Goal: Task Accomplishment & Management: Complete application form

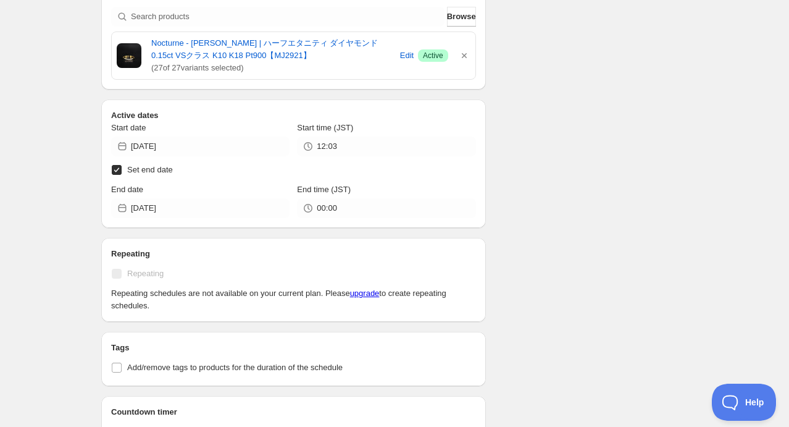
click at [580, 70] on div "Schedule name New schedule [DATE] ring Your customers won't see this Value Perc…" at bounding box center [389, 76] width 596 height 1023
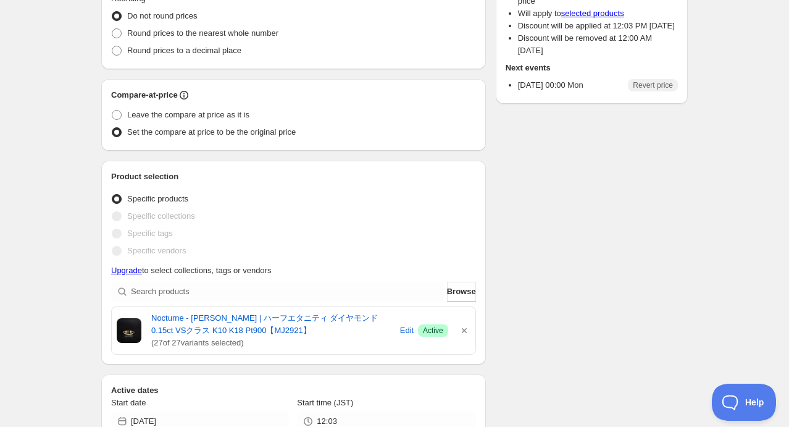
scroll to position [370, 0]
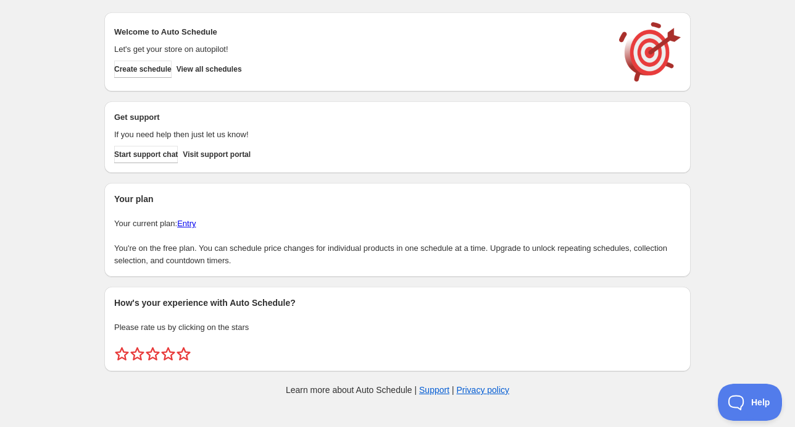
click at [185, 222] on link "Entry" at bounding box center [186, 223] width 19 height 9
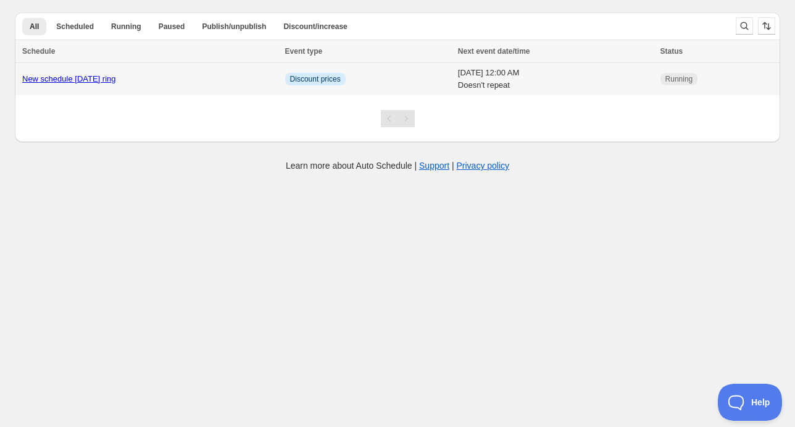
click at [115, 74] on link "New schedule [DATE] ring" at bounding box center [69, 78] width 94 height 9
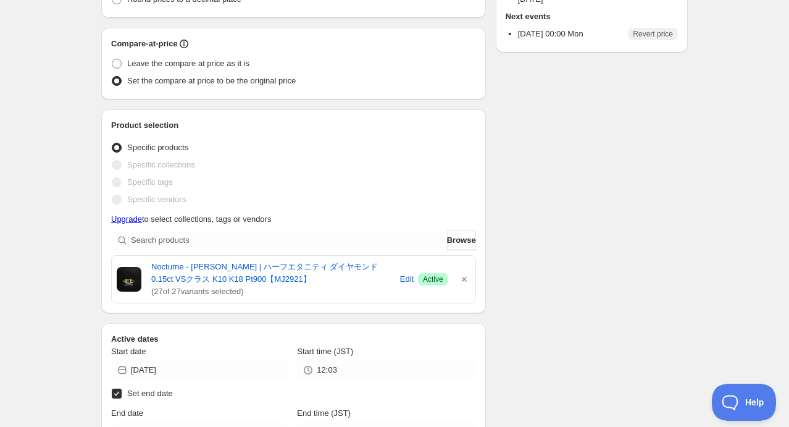
scroll to position [309, 0]
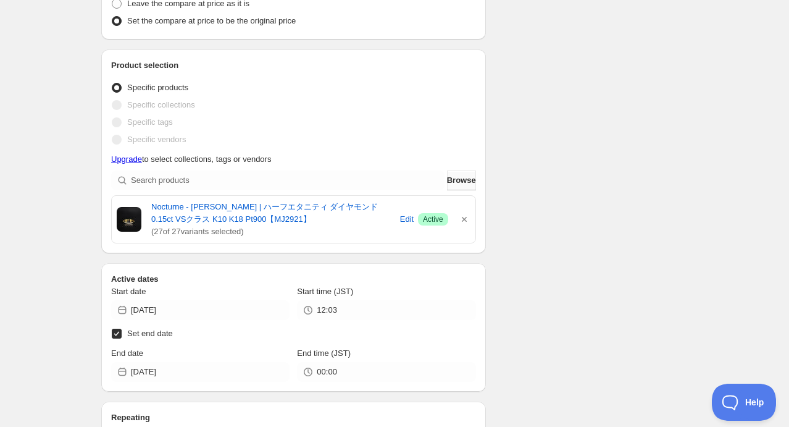
click at [457, 183] on span "Browse" at bounding box center [461, 180] width 29 height 12
click at [462, 215] on icon "button" at bounding box center [464, 219] width 12 height 12
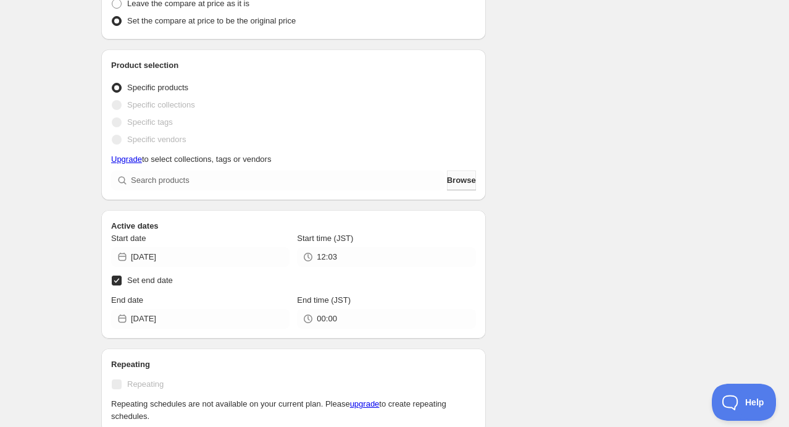
click at [459, 177] on span "Browse" at bounding box center [461, 180] width 29 height 12
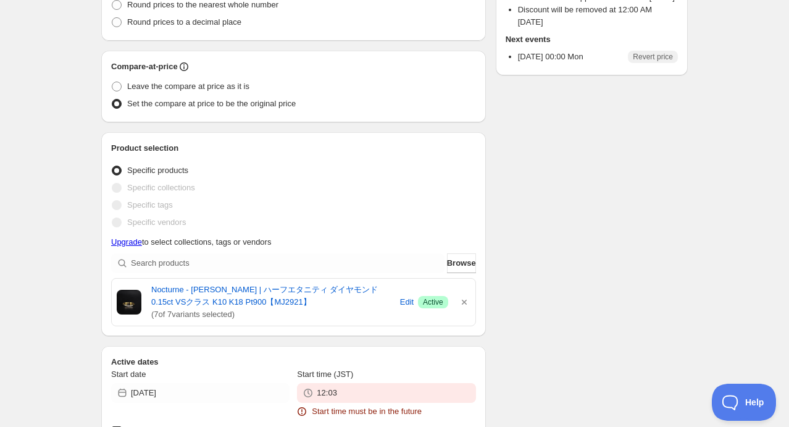
scroll to position [391, 0]
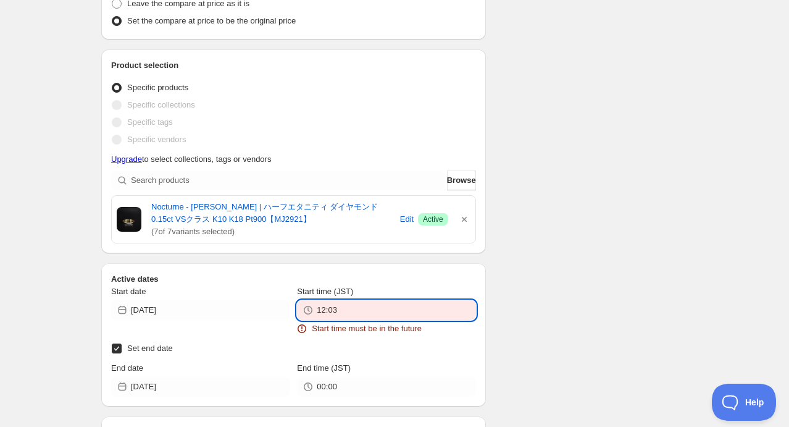
click at [361, 311] on input "12:03" at bounding box center [396, 310] width 159 height 20
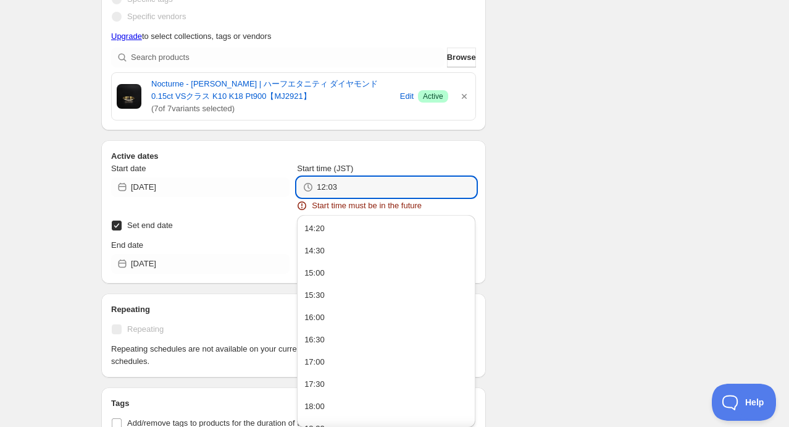
scroll to position [515, 0]
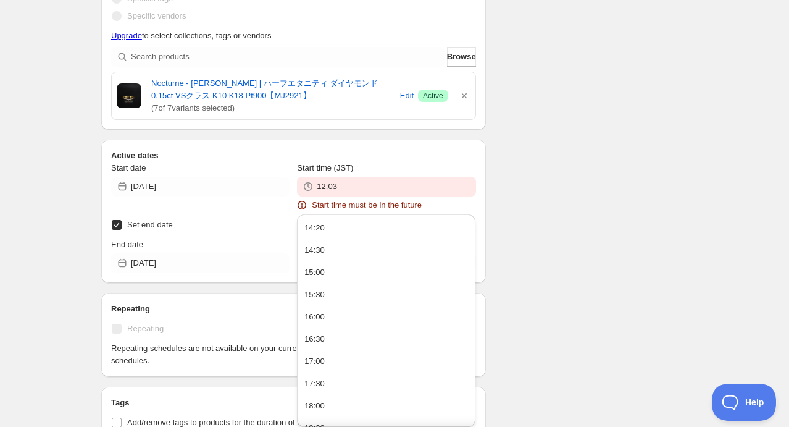
click at [527, 167] on div "There were some issues with your form submission Start time must be in the futu…" at bounding box center [389, 82] width 596 height 1121
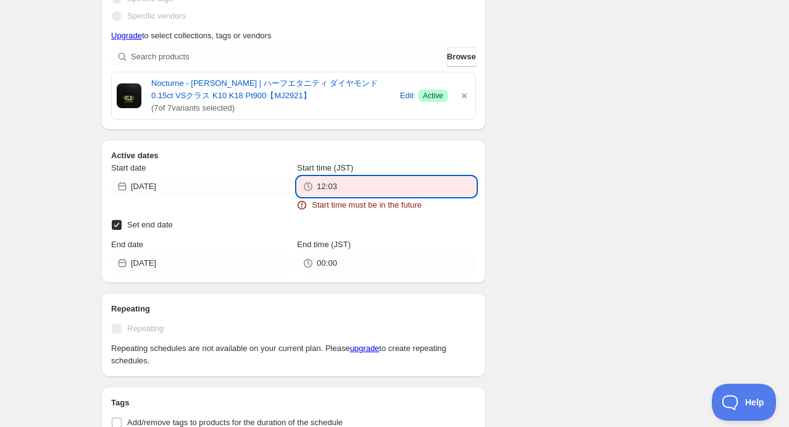
click at [349, 185] on input "12:03" at bounding box center [396, 187] width 159 height 20
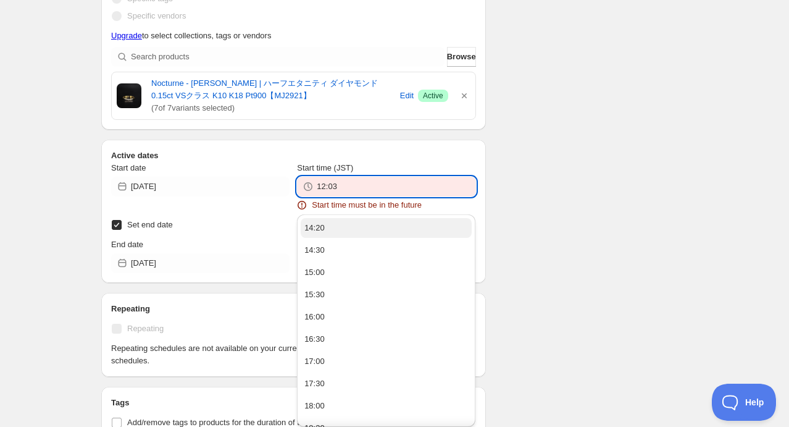
click at [325, 228] on button "14:20" at bounding box center [386, 228] width 171 height 20
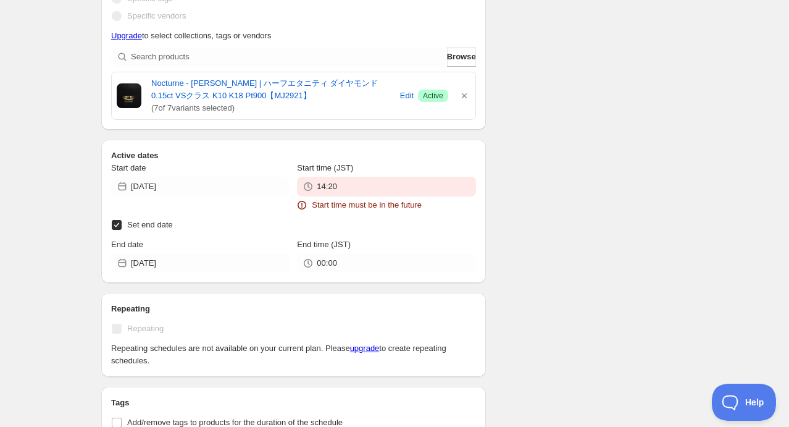
click at [376, 198] on div "Start time (JST) 14:20 Start time must be in the future" at bounding box center [386, 186] width 178 height 49
click at [372, 183] on input "14:20" at bounding box center [396, 187] width 159 height 20
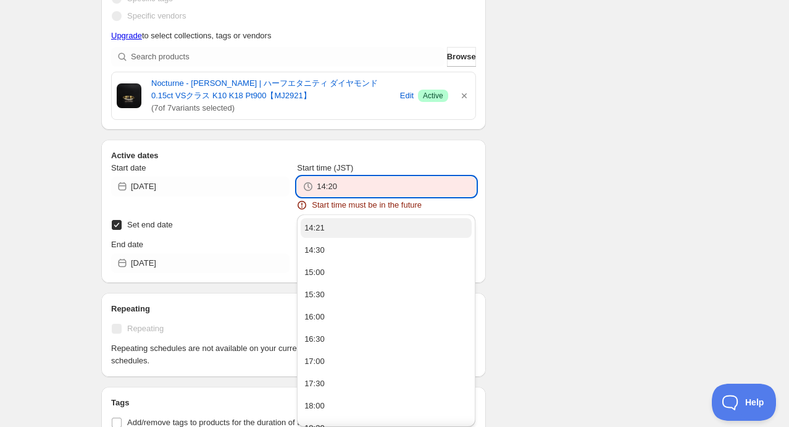
click at [336, 231] on button "14:21" at bounding box center [386, 228] width 171 height 20
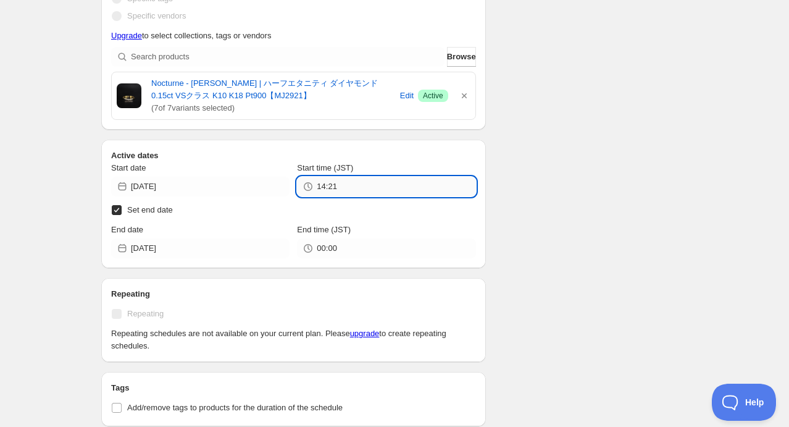
click at [346, 186] on input "14:21" at bounding box center [396, 187] width 159 height 20
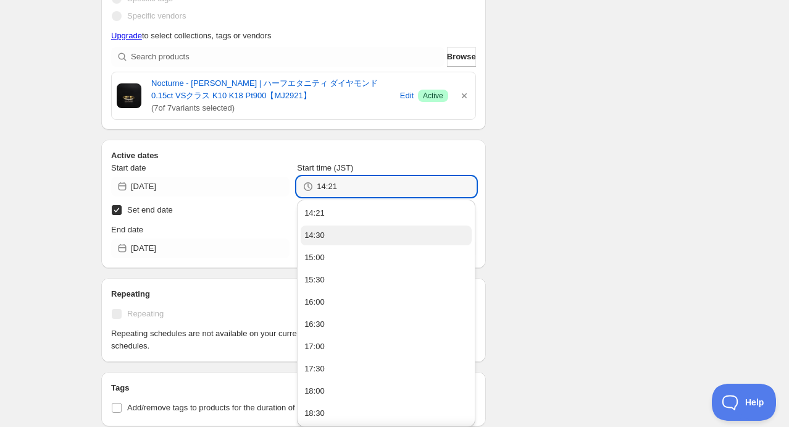
click at [330, 237] on button "14:30" at bounding box center [386, 235] width 171 height 20
type input "14:30"
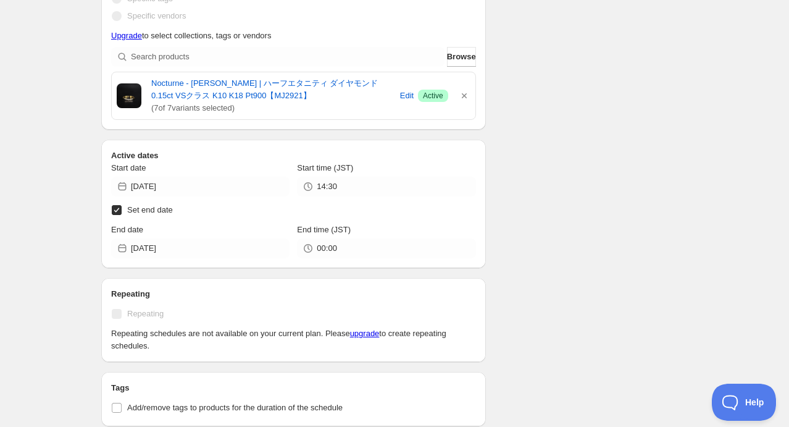
click at [487, 286] on div "There were some issues with your form submission Schedule name New schedule [DA…" at bounding box center [389, 75] width 596 height 1106
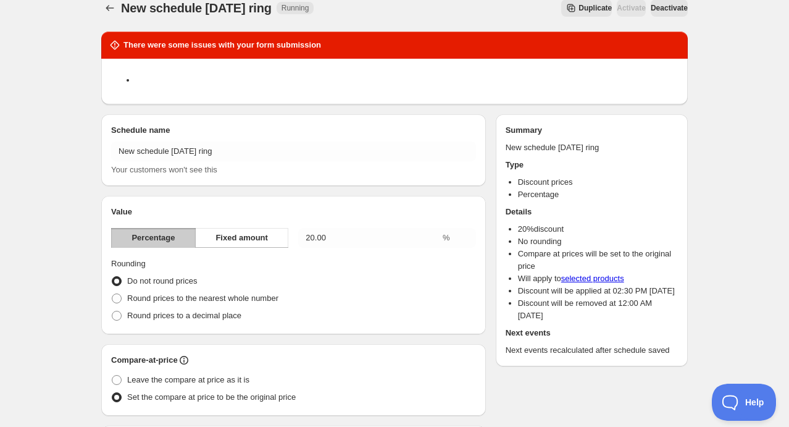
scroll to position [0, 0]
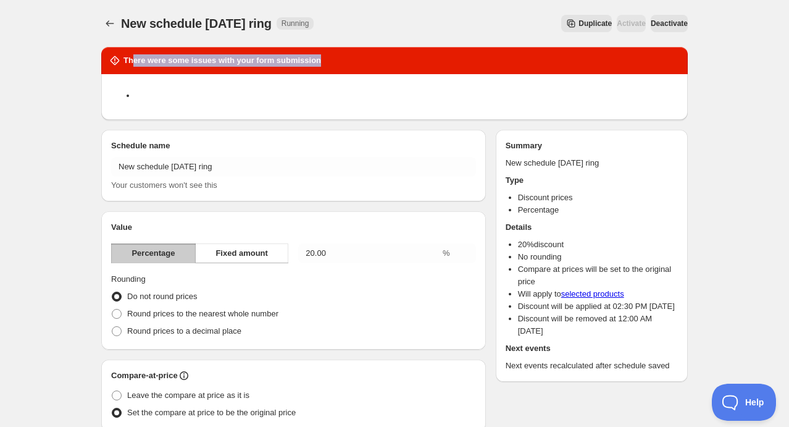
drag, startPoint x: 131, startPoint y: 64, endPoint x: 340, endPoint y: 67, distance: 208.7
click at [340, 67] on div "There were some issues with your form submission" at bounding box center [394, 60] width 586 height 27
click at [262, 69] on div "There were some issues with your form submission" at bounding box center [394, 60] width 586 height 27
drag, startPoint x: 123, startPoint y: 62, endPoint x: 315, endPoint y: 65, distance: 192.0
click at [315, 65] on div "There were some issues with your form submission" at bounding box center [395, 60] width 572 height 12
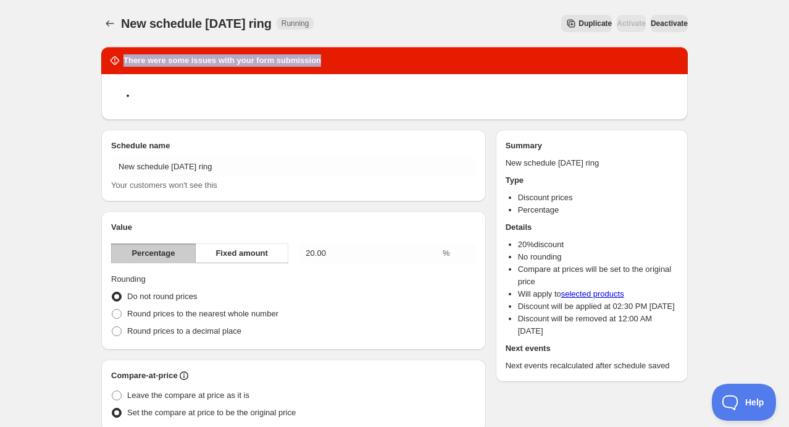
copy h2 "There were some issues with your form submission"
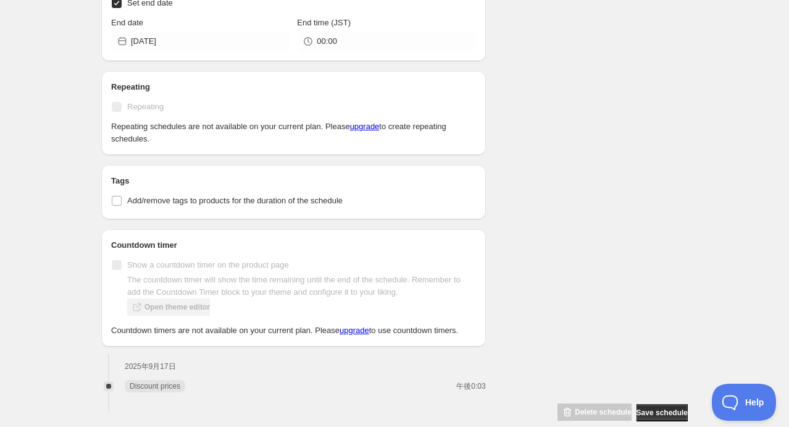
scroll to position [740, 0]
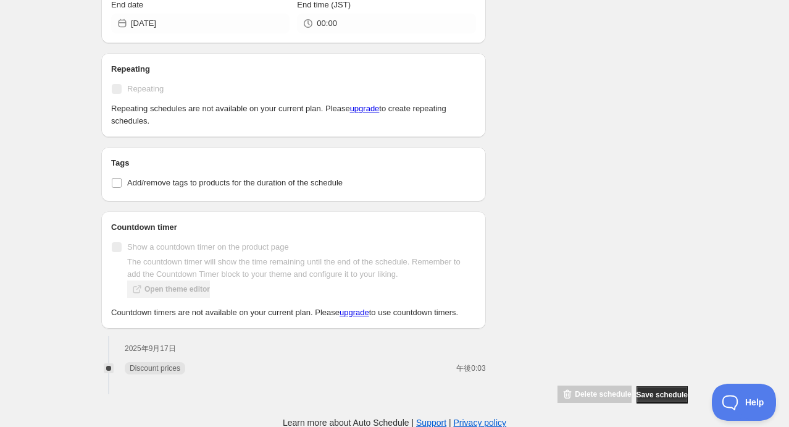
click at [662, 390] on span "Save schedule" at bounding box center [661, 395] width 51 height 10
click at [657, 392] on span "Save schedule" at bounding box center [661, 395] width 51 height 10
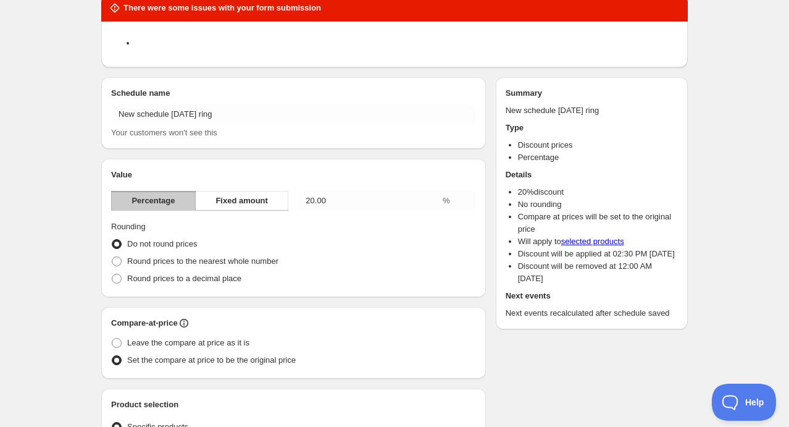
scroll to position [0, 0]
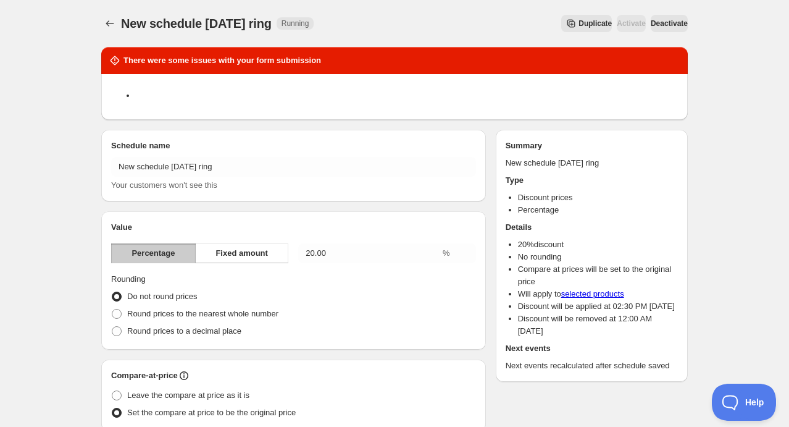
click at [667, 25] on span "Deactivate" at bounding box center [669, 24] width 37 height 10
click at [109, 23] on icon "Schedules" at bounding box center [110, 23] width 8 height 6
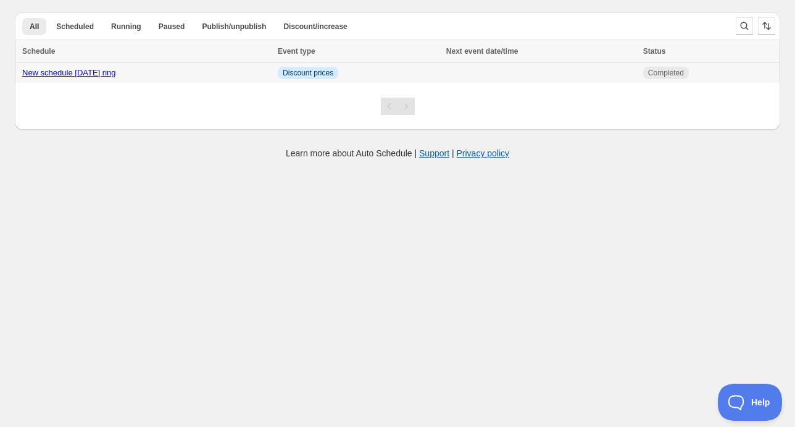
click at [99, 70] on link "New schedule [DATE] ring" at bounding box center [69, 72] width 94 height 9
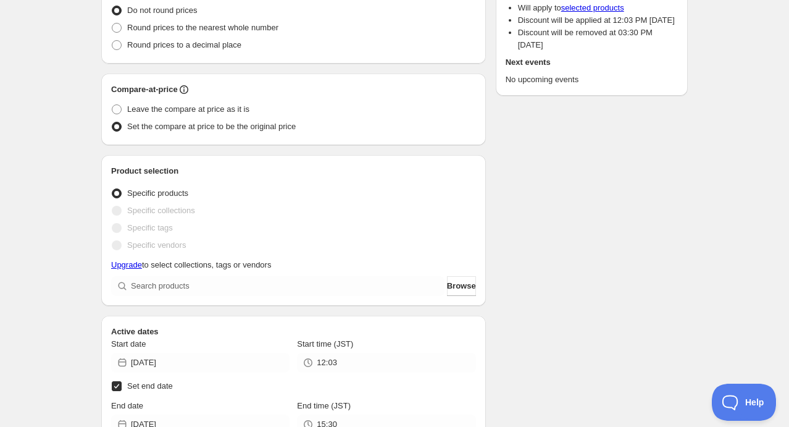
scroll to position [432, 0]
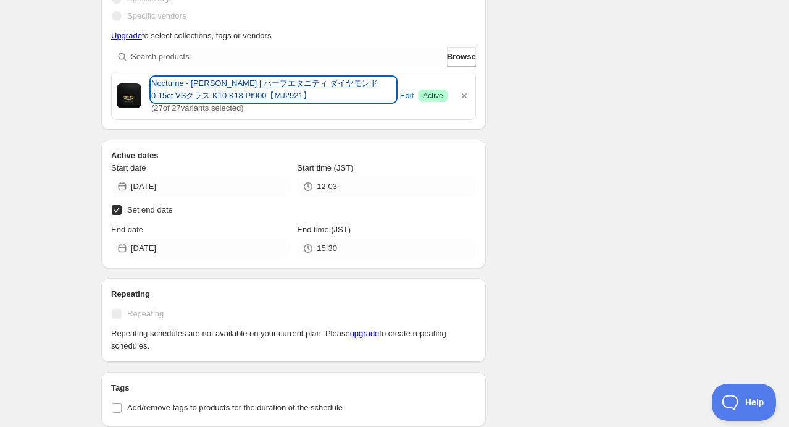
click at [262, 96] on link "Nocturne - [PERSON_NAME] | ハーフエタニティ ダイヤモンド 0.15ct VSクラス K10 K18 Pt900【MJ2921】" at bounding box center [273, 89] width 244 height 25
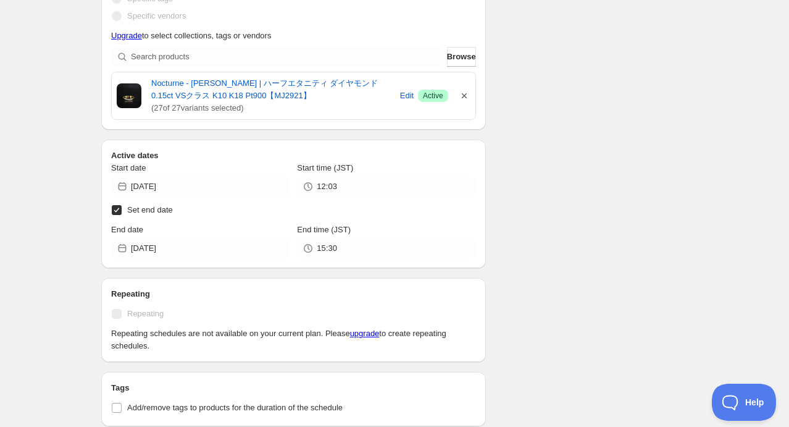
click at [464, 94] on icon "button" at bounding box center [464, 95] width 5 height 5
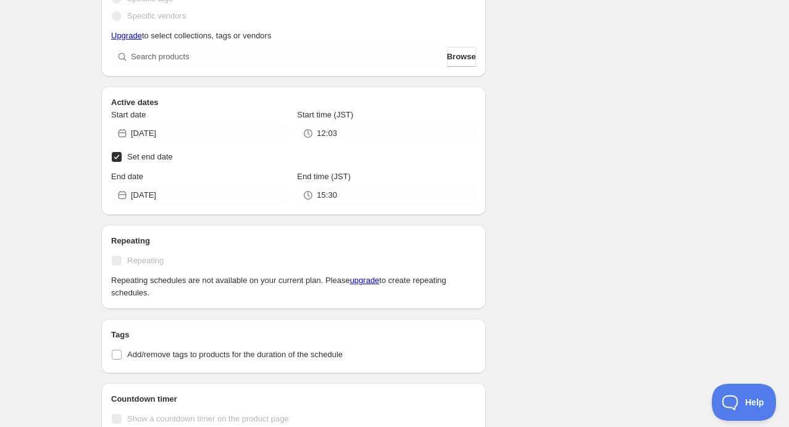
scroll to position [527, 0]
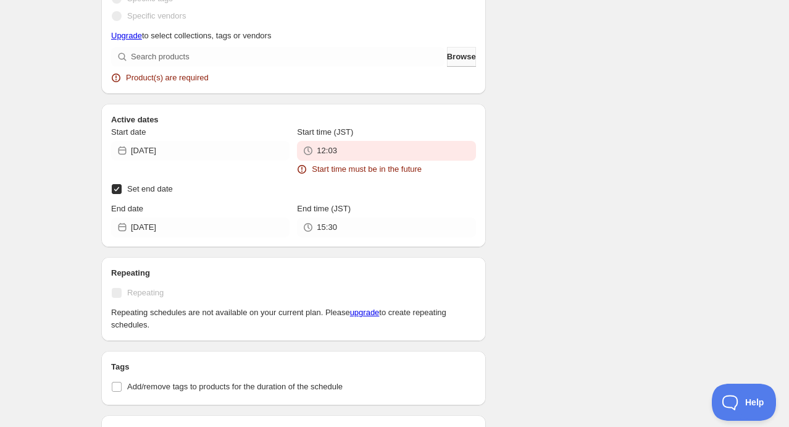
click at [470, 56] on button "Browse" at bounding box center [461, 57] width 29 height 20
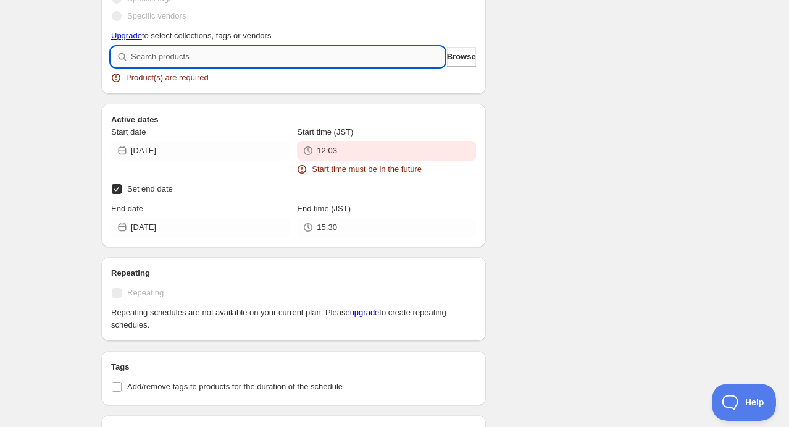
click at [328, 53] on input "search" at bounding box center [288, 57] width 314 height 20
type input "2"
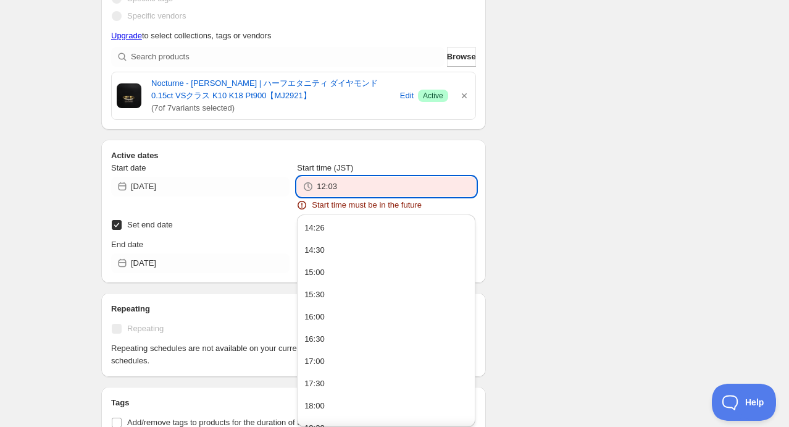
click at [373, 189] on input "12:03" at bounding box center [396, 187] width 159 height 20
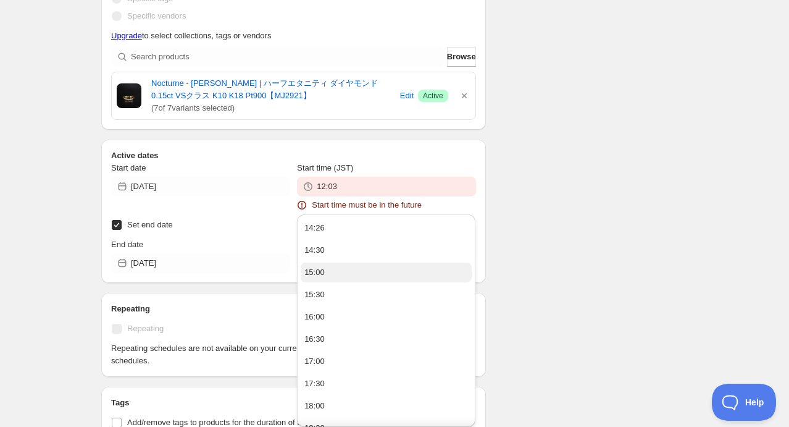
click at [333, 272] on button "15:00" at bounding box center [386, 272] width 171 height 20
type input "15:00"
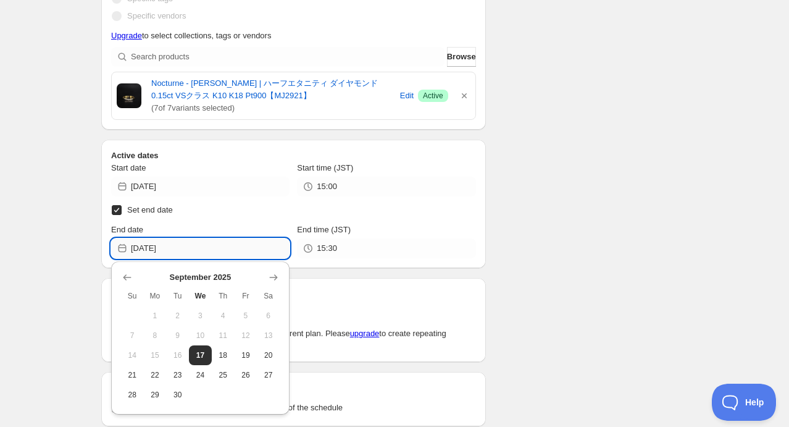
click at [205, 247] on input "[DATE]" at bounding box center [210, 248] width 159 height 20
click at [277, 277] on icon "Show next month, October 2025" at bounding box center [274, 277] width 8 height 6
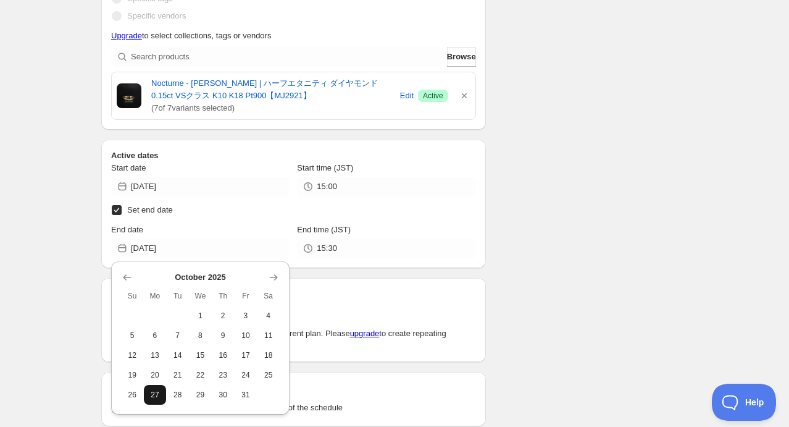
click at [146, 394] on button "27" at bounding box center [155, 395] width 23 height 20
type input "[DATE]"
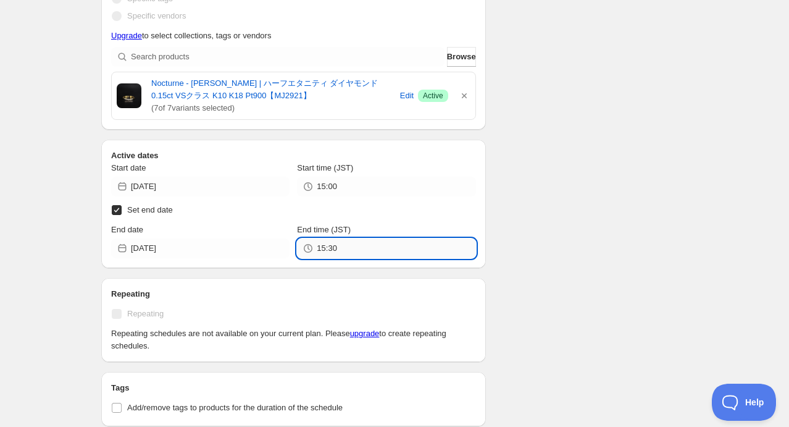
click at [344, 243] on input "15:30" at bounding box center [396, 248] width 159 height 20
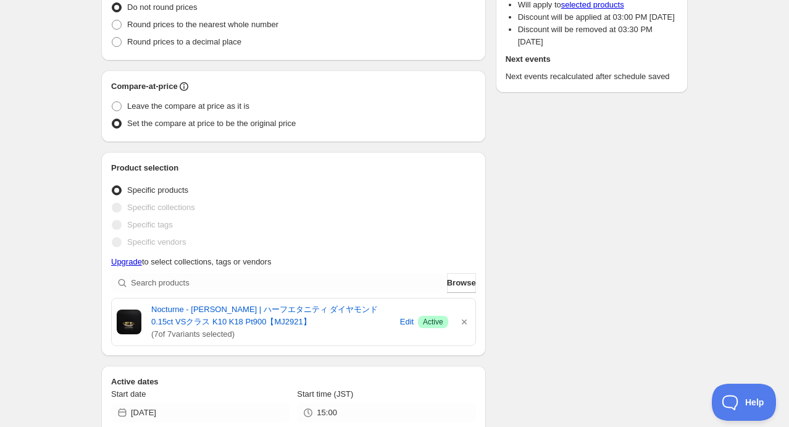
scroll to position [465, 0]
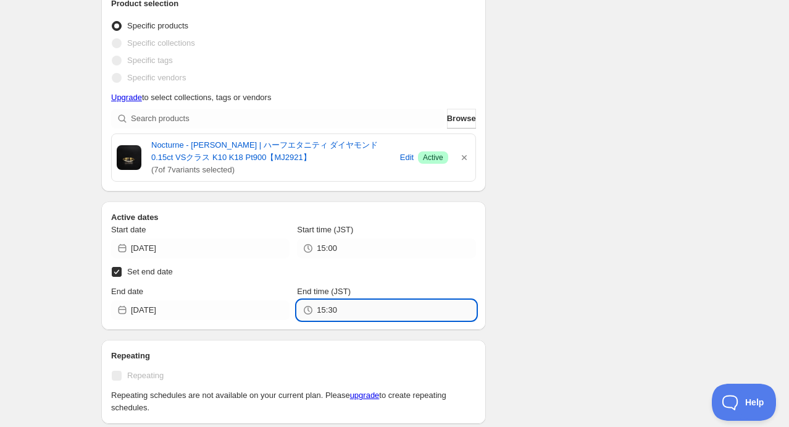
click at [363, 301] on input "15:30" at bounding box center [396, 310] width 159 height 20
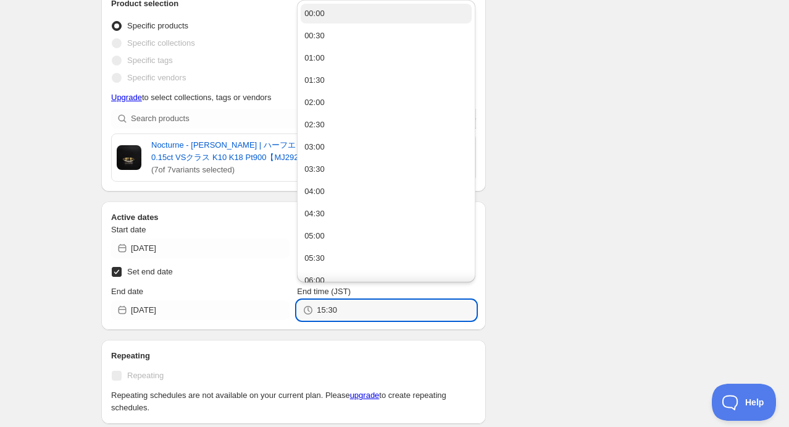
click at [319, 14] on div "00:00" at bounding box center [314, 13] width 20 height 12
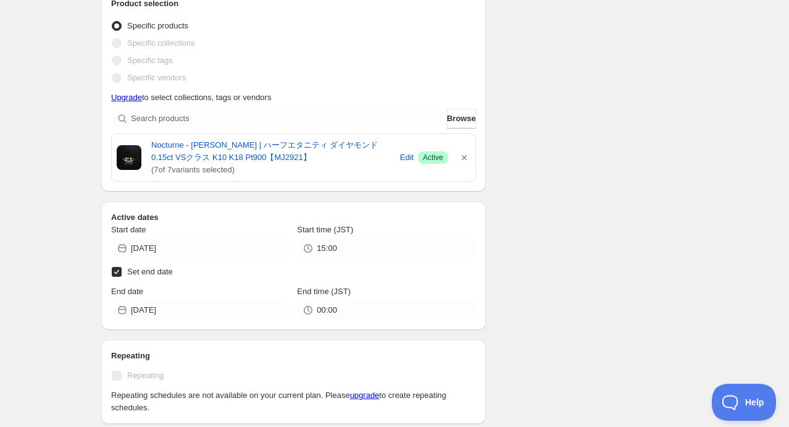
type input "00:00"
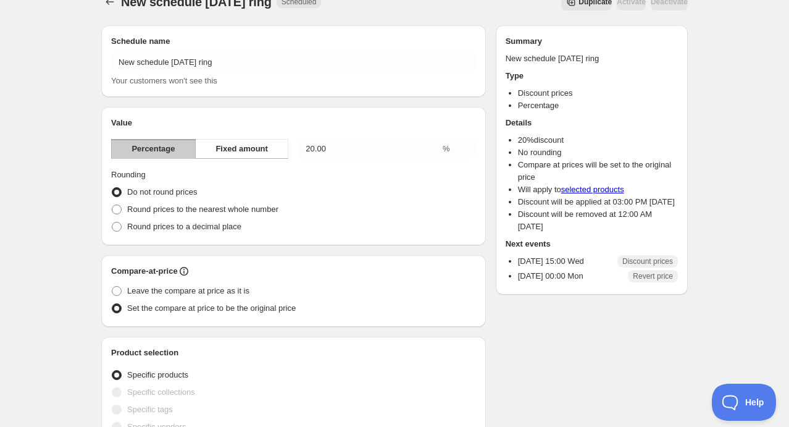
scroll to position [0, 0]
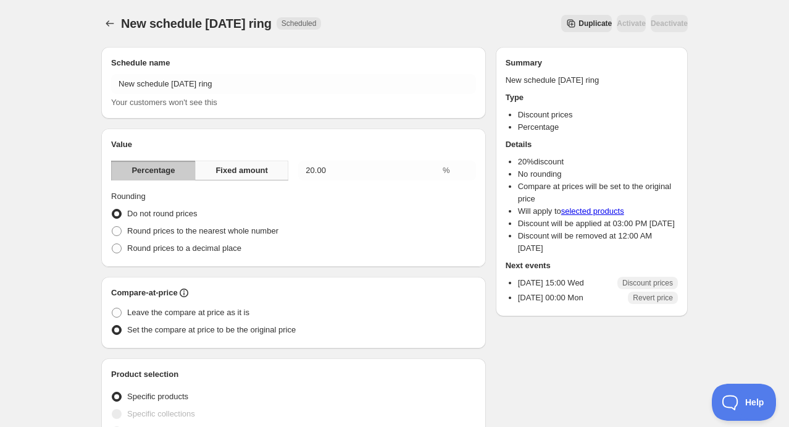
click at [259, 174] on span "Fixed amount" at bounding box center [241, 170] width 52 height 12
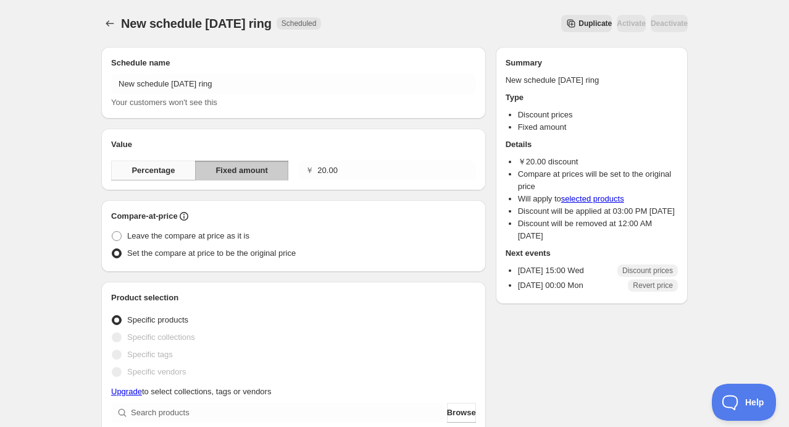
click at [193, 169] on button "Percentage" at bounding box center [153, 171] width 85 height 20
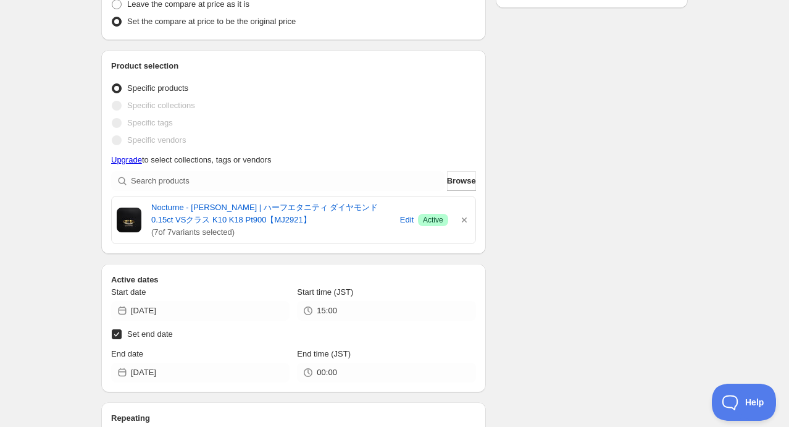
scroll to position [309, 0]
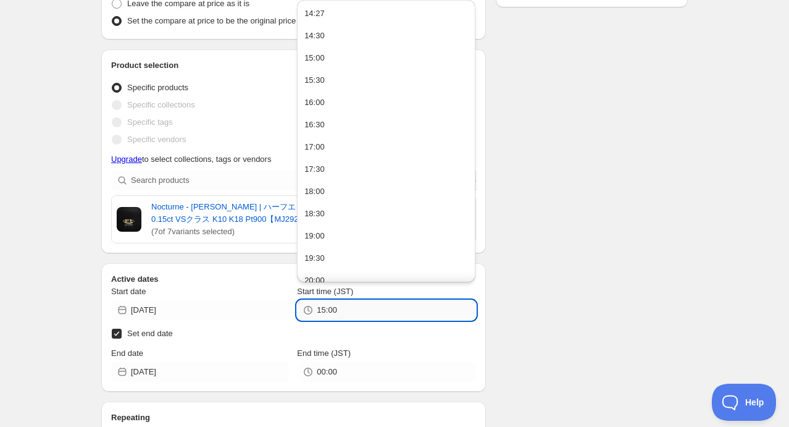
click at [339, 310] on input "15:00" at bounding box center [396, 310] width 159 height 20
click at [323, 35] on button "14:30" at bounding box center [386, 36] width 171 height 20
type input "14:30"
